Goal: Task Accomplishment & Management: Use online tool/utility

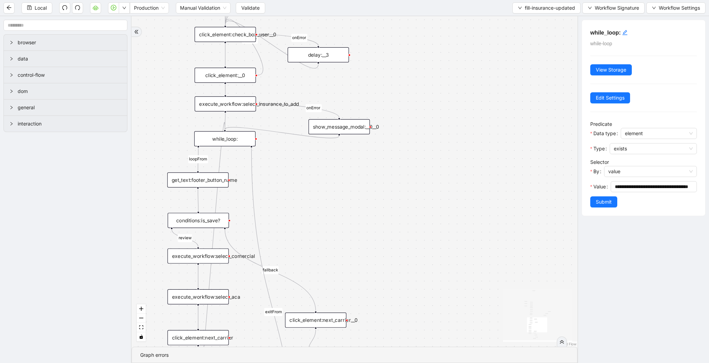
drag, startPoint x: 324, startPoint y: 179, endPoint x: 333, endPoint y: 351, distance: 172.9
click at [334, 352] on section "loopFrom review fallback exitFrom onError onError onError onError onError onErr…" at bounding box center [354, 189] width 446 height 347
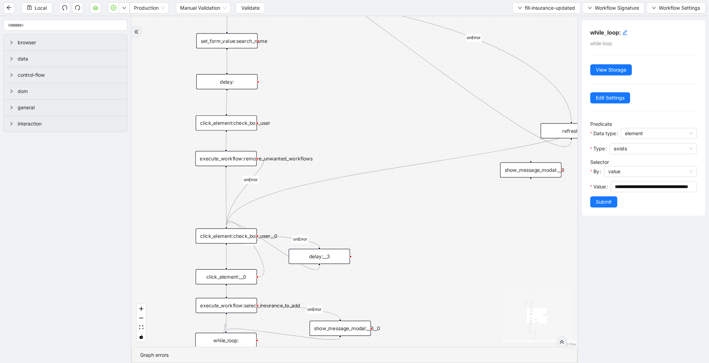
drag, startPoint x: 459, startPoint y: 215, endPoint x: 445, endPoint y: 257, distance: 44.4
click at [445, 257] on div "loopFrom review fallback exitFrom onError onError onError onError onError onErr…" at bounding box center [354, 181] width 446 height 331
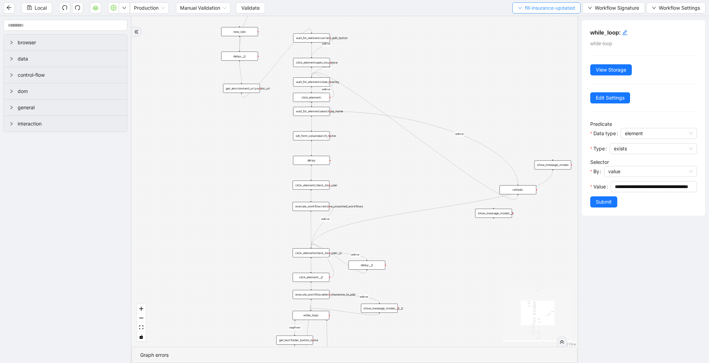
click at [535, 10] on span "fill-insurance-updated" at bounding box center [550, 8] width 50 height 8
click at [535, 19] on span "Select" at bounding box center [544, 22] width 58 height 8
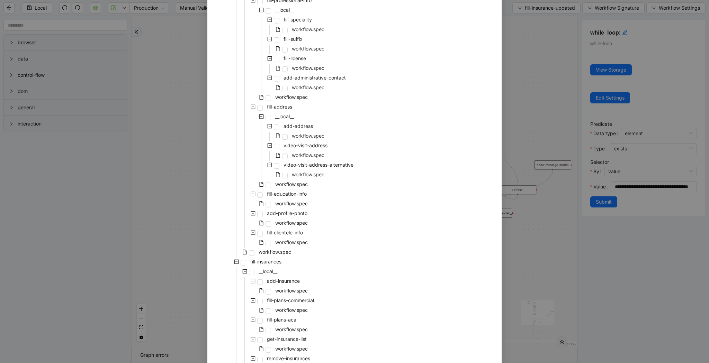
scroll to position [1163, 0]
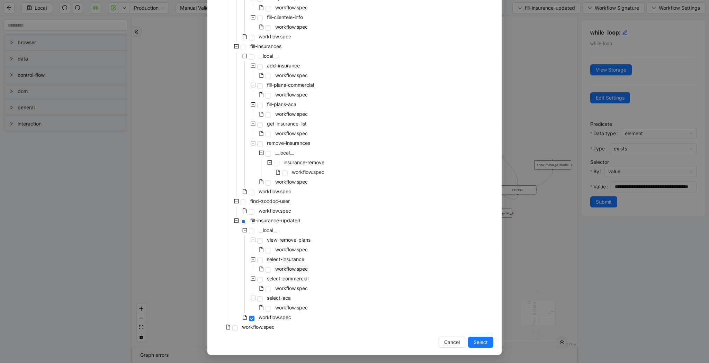
click at [289, 269] on span "workflow.spec" at bounding box center [291, 269] width 33 height 6
click at [485, 346] on span "Select" at bounding box center [480, 343] width 14 height 8
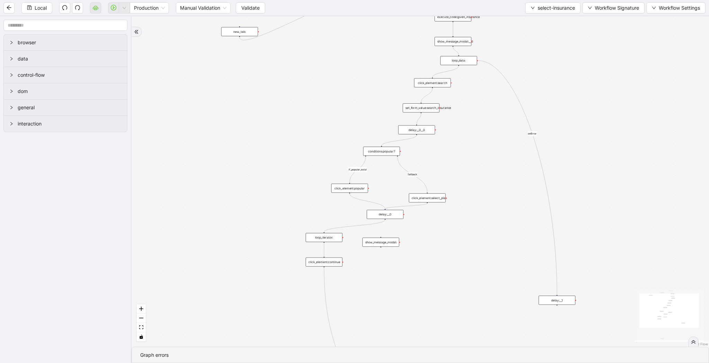
drag, startPoint x: 555, startPoint y: 62, endPoint x: 536, endPoint y: 124, distance: 64.1
click at [536, 124] on div "fallback if_popular_exist onError trigger execute_code:given_insurance loop_dat…" at bounding box center [419, 181] width 577 height 331
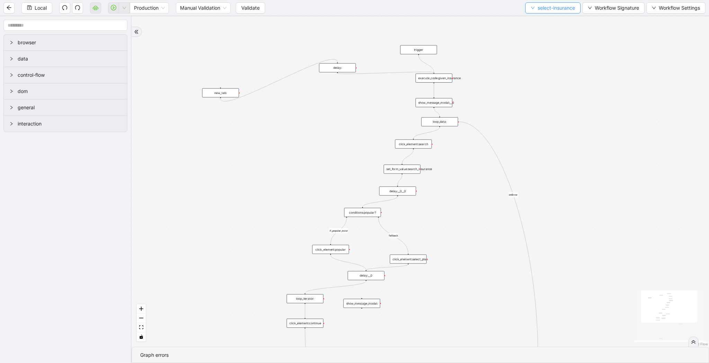
click at [544, 8] on span "select-insurance" at bounding box center [555, 8] width 37 height 8
click at [544, 22] on span "Select" at bounding box center [550, 22] width 45 height 8
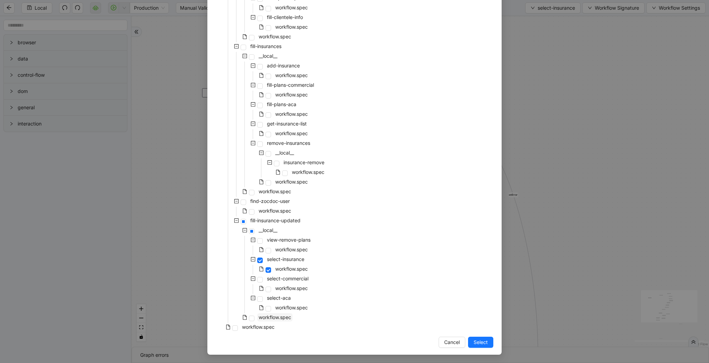
click at [290, 318] on span "workflow.spec" at bounding box center [274, 318] width 33 height 6
click at [480, 342] on span "Select" at bounding box center [480, 343] width 14 height 8
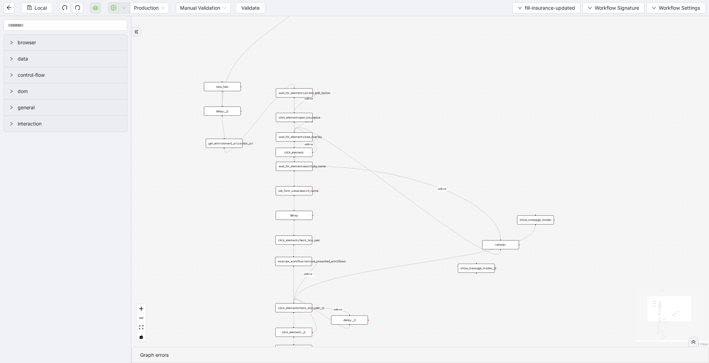
drag, startPoint x: 432, startPoint y: 162, endPoint x: 438, endPoint y: 142, distance: 20.8
click at [438, 142] on div "loopFrom review fallback exitFrom onError onError onError onError onError onErr…" at bounding box center [419, 181] width 577 height 331
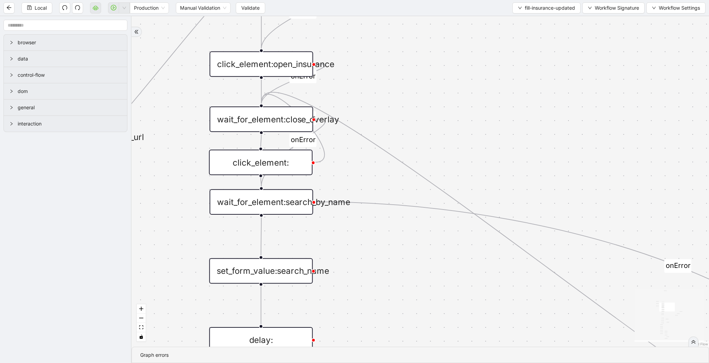
click at [289, 170] on div "click_element:" at bounding box center [260, 163] width 103 height 26
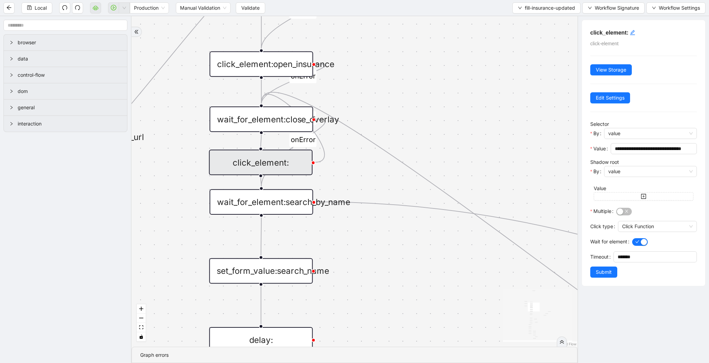
click at [298, 127] on div "wait_for_element:close_overlay" at bounding box center [260, 120] width 103 height 26
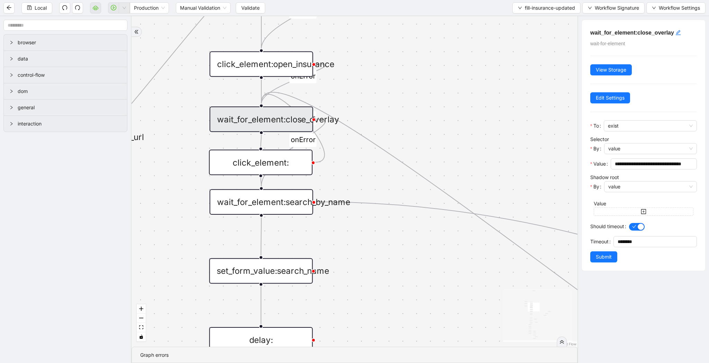
click at [284, 166] on div "click_element:" at bounding box center [260, 163] width 103 height 26
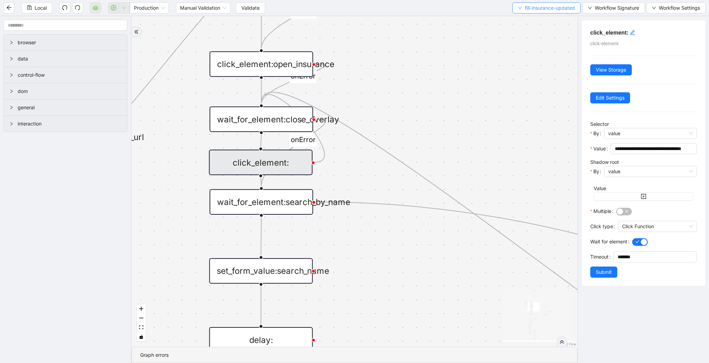
click at [534, 7] on span "fill-insurance-updated" at bounding box center [550, 8] width 50 height 8
click at [534, 18] on span "Select" at bounding box center [544, 22] width 58 height 8
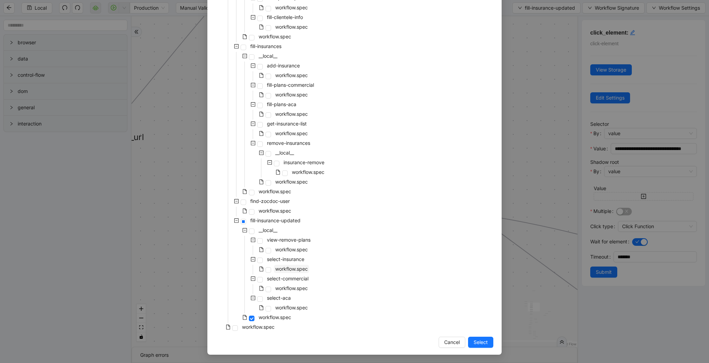
click at [299, 270] on span "workflow.spec" at bounding box center [291, 269] width 33 height 6
click at [484, 341] on span "Select" at bounding box center [480, 343] width 14 height 8
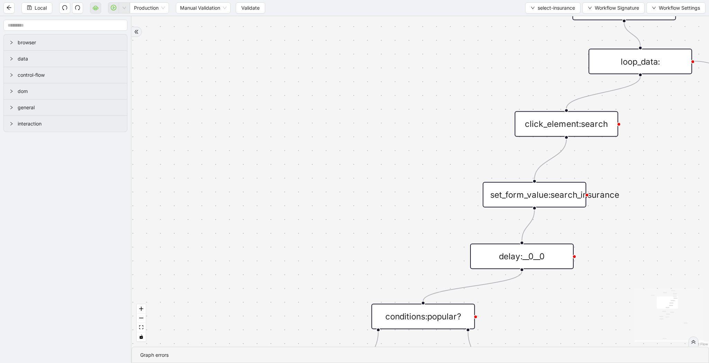
drag, startPoint x: 396, startPoint y: 153, endPoint x: 233, endPoint y: 190, distance: 167.1
click at [233, 190] on div "fallback if_popular_exist onError trigger execute_code:given_insurance loop_dat…" at bounding box center [419, 181] width 577 height 331
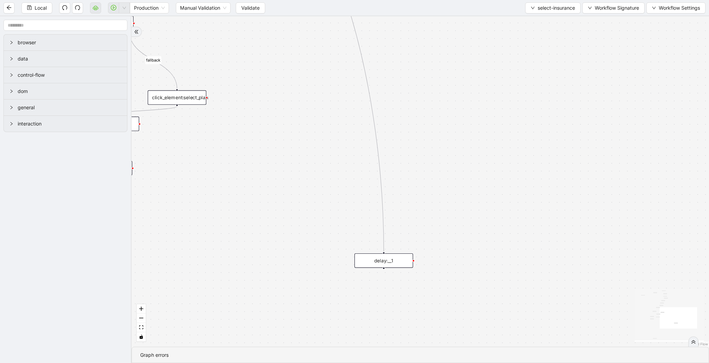
drag, startPoint x: 442, startPoint y: 271, endPoint x: 265, endPoint y: -5, distance: 328.6
click at [265, 0] on html "Local Production Manual Validation Validate select-insurance Workflow Signature…" at bounding box center [354, 181] width 709 height 363
drag, startPoint x: 392, startPoint y: 279, endPoint x: 408, endPoint y: 253, distance: 30.0
click at [408, 253] on div "fallback if_popular_exist onError trigger execute_code:given_insurance loop_dat…" at bounding box center [419, 181] width 577 height 331
drag, startPoint x: 425, startPoint y: 292, endPoint x: 390, endPoint y: 286, distance: 35.2
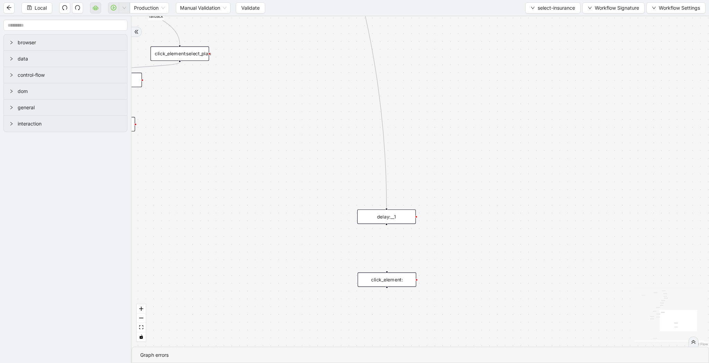
click at [390, 286] on div "click_element:" at bounding box center [386, 280] width 58 height 15
drag, startPoint x: 386, startPoint y: 224, endPoint x: 386, endPoint y: 270, distance: 46.7
click at [386, 270] on div "fallback if_popular_exist onError trigger execute_code:given_insurance loop_dat…" at bounding box center [419, 181] width 577 height 331
drag, startPoint x: 389, startPoint y: 276, endPoint x: 389, endPoint y: 251, distance: 24.9
click at [389, 251] on div "click_element:" at bounding box center [386, 258] width 58 height 15
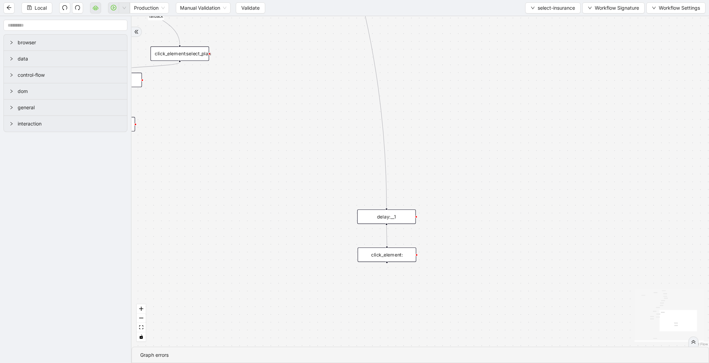
click at [389, 256] on div "click_element:" at bounding box center [386, 255] width 58 height 15
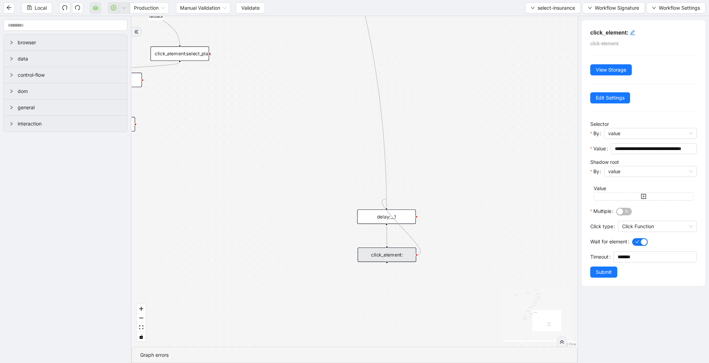
drag, startPoint x: 417, startPoint y: 255, endPoint x: 386, endPoint y: 199, distance: 64.0
drag, startPoint x: 417, startPoint y: 255, endPoint x: 389, endPoint y: 208, distance: 54.2
click at [389, 208] on div "fallback if_popular_exist onError trigger execute_code:given_insurance loop_dat…" at bounding box center [354, 181] width 446 height 331
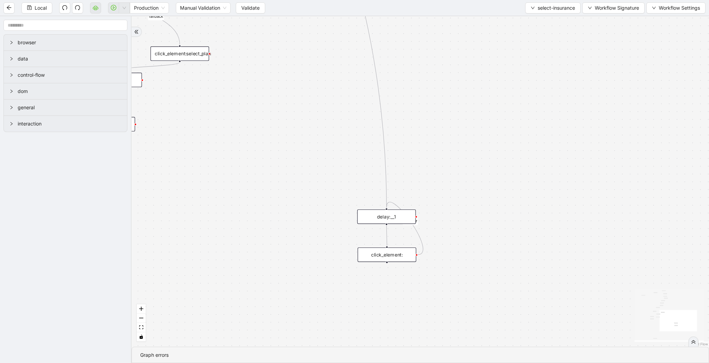
click at [389, 249] on div "click_element:" at bounding box center [386, 255] width 58 height 15
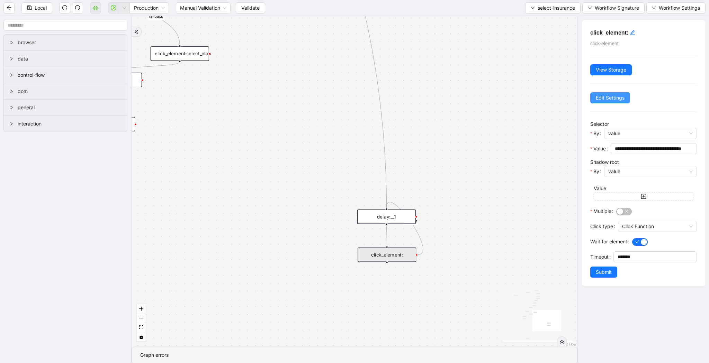
click at [628, 96] on button "Edit Settings" at bounding box center [610, 97] width 40 height 11
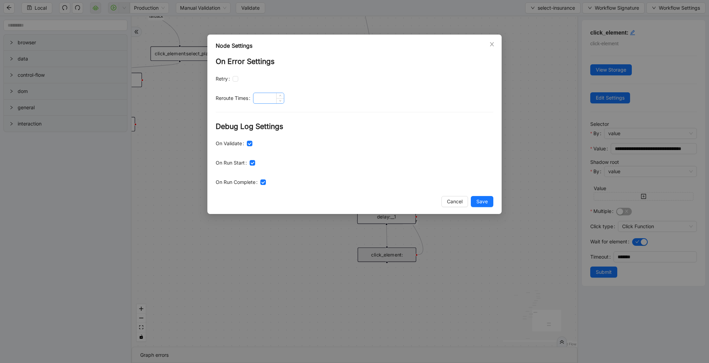
click at [265, 97] on input at bounding box center [268, 98] width 30 height 10
type input "*"
click at [485, 199] on span "Save" at bounding box center [481, 202] width 11 height 8
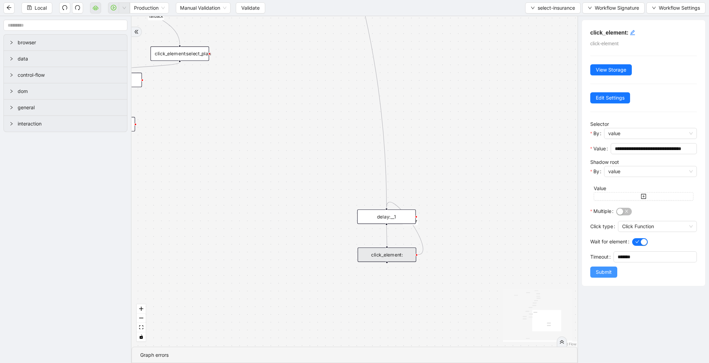
click at [599, 273] on span "Submit" at bounding box center [604, 273] width 16 height 8
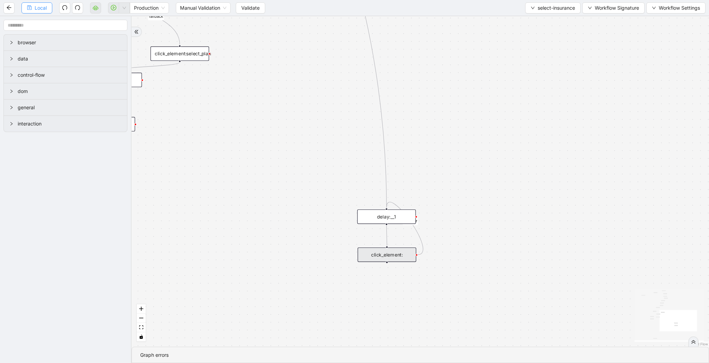
click at [42, 8] on span "Local" at bounding box center [41, 8] width 12 height 8
click at [216, 15] on div "Local Production Manual Validation Validate select-insurance Workflow Signature…" at bounding box center [354, 8] width 709 height 16
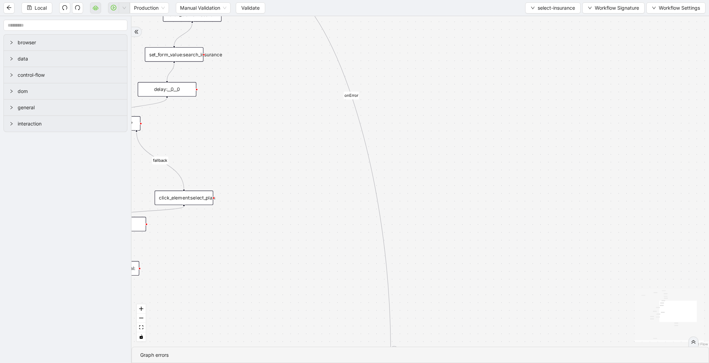
drag, startPoint x: 234, startPoint y: 77, endPoint x: 251, endPoint y: 282, distance: 206.2
click at [251, 282] on div "fallback if_popular_exist onError onError trigger execute_code:given_insurance …" at bounding box center [419, 181] width 577 height 331
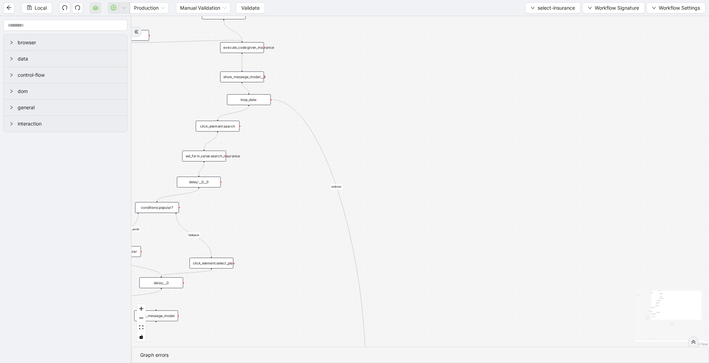
drag, startPoint x: 393, startPoint y: 151, endPoint x: 397, endPoint y: 147, distance: 5.6
click at [397, 147] on div "fallback if_popular_exist onError onError trigger execute_code:given_insurance …" at bounding box center [419, 181] width 577 height 331
click at [558, 5] on span "select-insurance" at bounding box center [555, 8] width 37 height 8
click at [552, 17] on li "Select" at bounding box center [551, 21] width 54 height 11
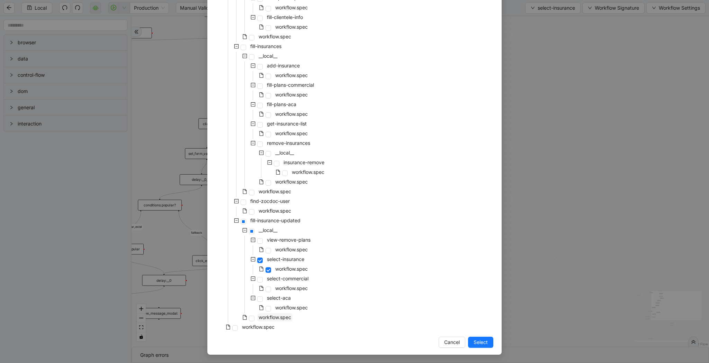
click at [278, 314] on span "workflow.spec" at bounding box center [274, 318] width 35 height 8
click at [486, 343] on span "Select" at bounding box center [480, 343] width 14 height 8
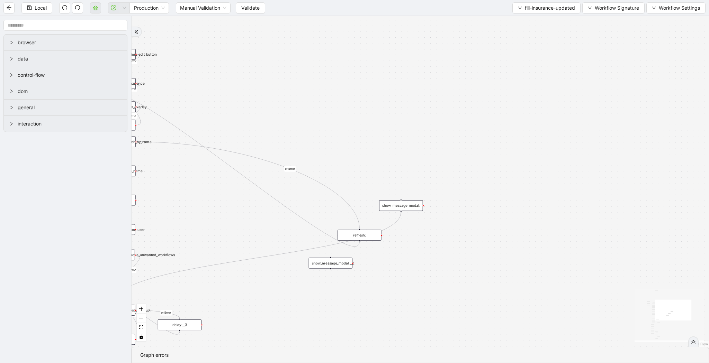
drag, startPoint x: 431, startPoint y: 313, endPoint x: 504, endPoint y: 282, distance: 78.6
click at [504, 282] on div "loopFrom review fallback exitFrom onError onError onError onError onError onErr…" at bounding box center [419, 181] width 577 height 331
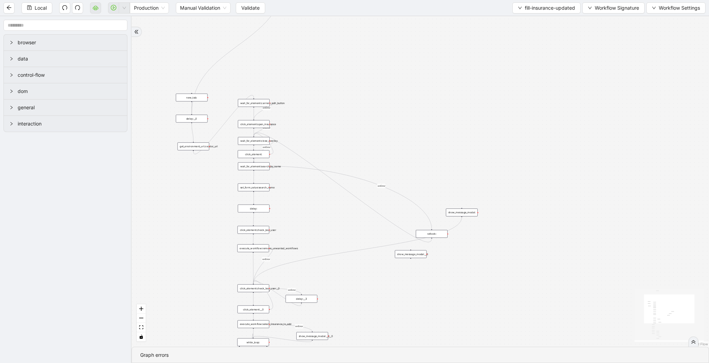
drag, startPoint x: 318, startPoint y: 287, endPoint x: 317, endPoint y: 222, distance: 65.4
click at [317, 222] on div "loopFrom review fallback exitFrom onError onError onError onError onError onErr…" at bounding box center [419, 181] width 577 height 331
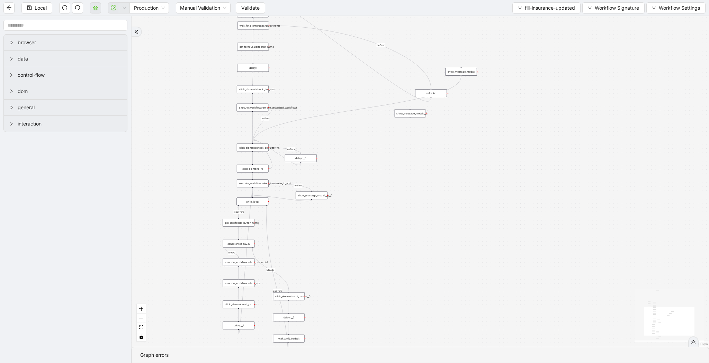
drag, startPoint x: 372, startPoint y: 226, endPoint x: 372, endPoint y: 183, distance: 42.6
click at [372, 183] on div "loopFrom review fallback exitFrom onError onError onError onError onError onErr…" at bounding box center [419, 181] width 577 height 331
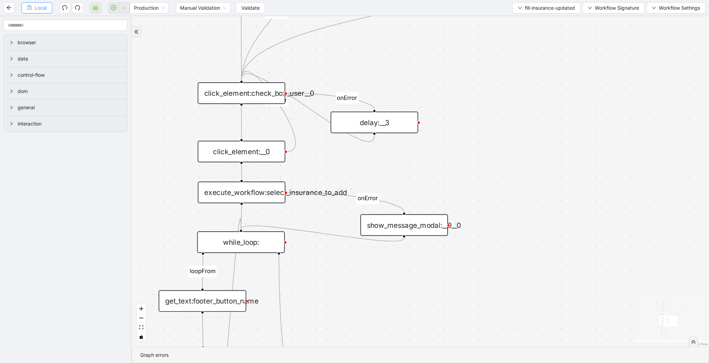
drag, startPoint x: 256, startPoint y: 9, endPoint x: 29, endPoint y: 2, distance: 226.8
click at [256, 9] on span "Validate" at bounding box center [250, 8] width 18 height 8
click at [29, 2] on button "Local" at bounding box center [36, 7] width 31 height 11
click at [260, 13] on button "Validate" at bounding box center [250, 7] width 29 height 11
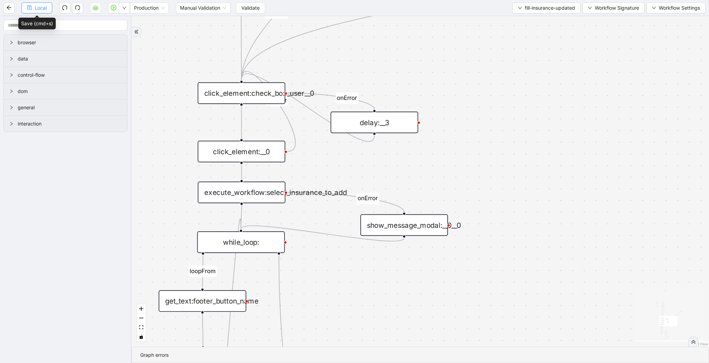
click at [47, 8] on button "Local" at bounding box center [36, 7] width 31 height 11
click at [252, 8] on span "Validate" at bounding box center [250, 8] width 18 height 8
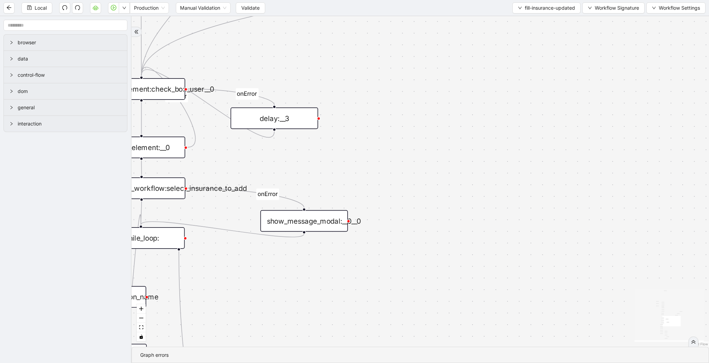
drag, startPoint x: 564, startPoint y: 185, endPoint x: 490, endPoint y: 180, distance: 73.5
click at [490, 180] on div "loopFrom review fallback exitFrom onError onError onError onError onError onErr…" at bounding box center [419, 181] width 577 height 331
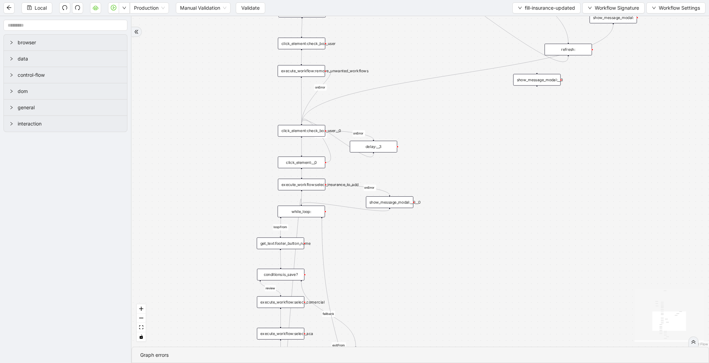
drag, startPoint x: 488, startPoint y: 213, endPoint x: 455, endPoint y: 255, distance: 53.8
click at [454, 257] on div "loopFrom review fallback exitFrom onError onError onError onError onError onErr…" at bounding box center [419, 181] width 577 height 331
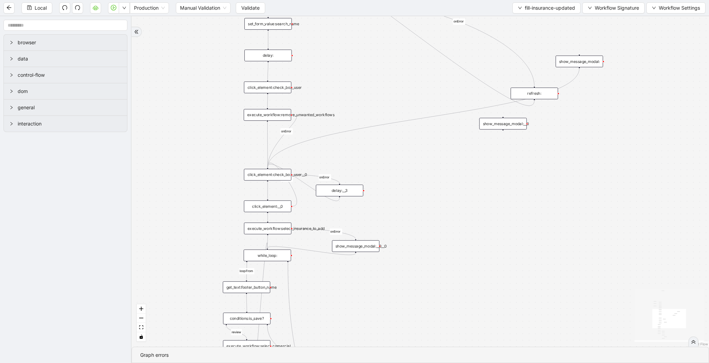
drag, startPoint x: 473, startPoint y: 236, endPoint x: 466, endPoint y: 268, distance: 32.7
click at [466, 268] on div "loopFrom review fallback exitFrom onError onError onError onError onError onErr…" at bounding box center [419, 181] width 577 height 331
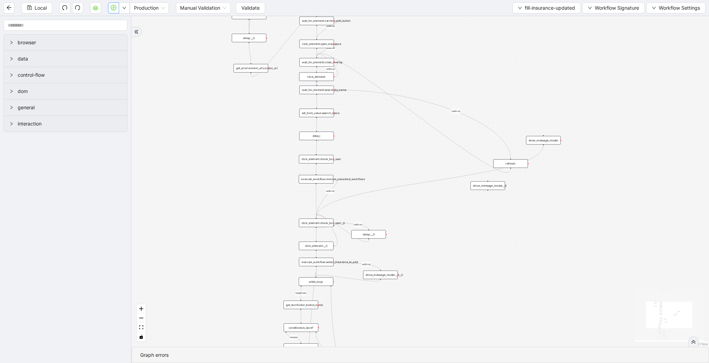
click at [110, 11] on button "button" at bounding box center [113, 7] width 11 height 11
click at [385, 273] on div "show_message_modal:__0__0" at bounding box center [380, 275] width 35 height 9
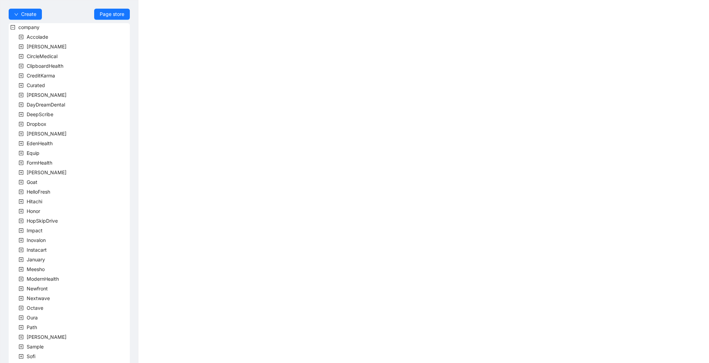
scroll to position [85, 0]
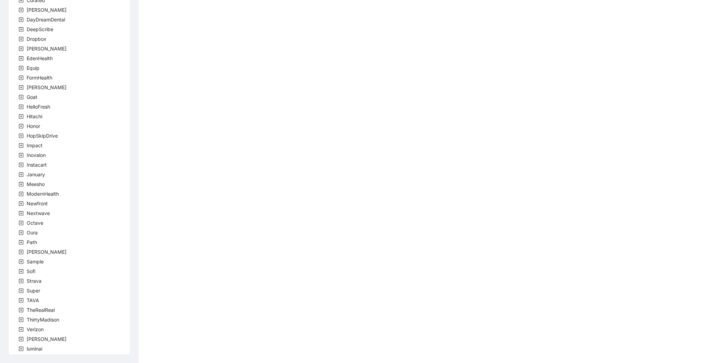
click at [20, 301] on icon "plus-square" at bounding box center [21, 300] width 5 height 5
click at [33, 316] on span "TheRealReal" at bounding box center [40, 320] width 31 height 8
click at [36, 312] on span "team" at bounding box center [40, 310] width 11 height 6
